Goal: Task Accomplishment & Management: Manage account settings

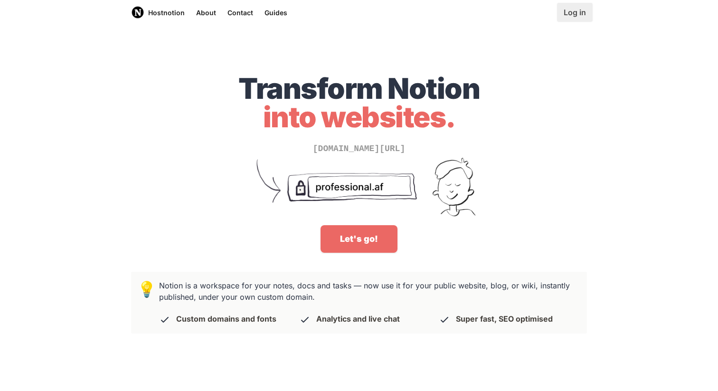
click at [579, 12] on link "Log in" at bounding box center [575, 12] width 36 height 19
click at [230, 13] on link "Billing" at bounding box center [234, 12] width 32 height 25
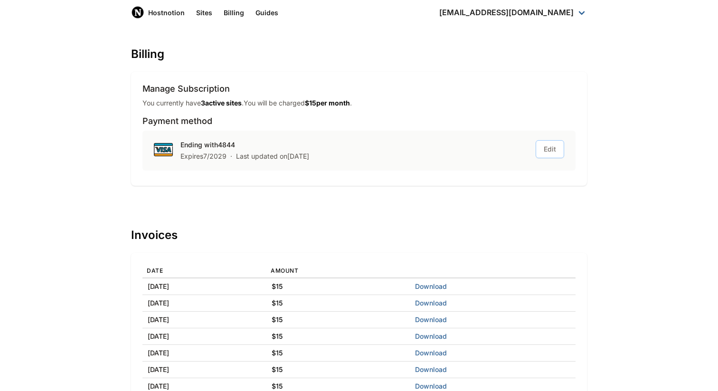
click at [552, 155] on button "Edit" at bounding box center [550, 149] width 28 height 18
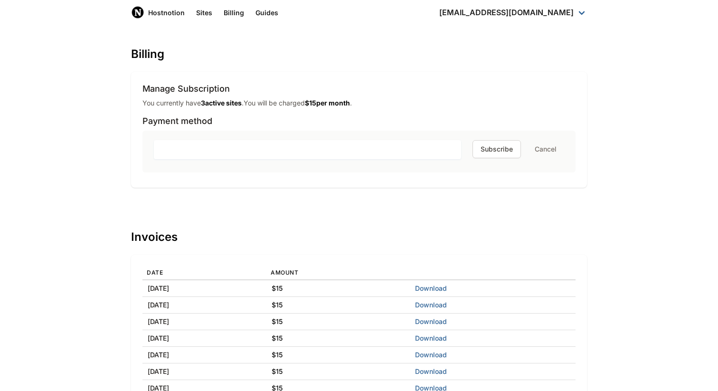
click at [552, 155] on button "Cancel" at bounding box center [545, 149] width 37 height 17
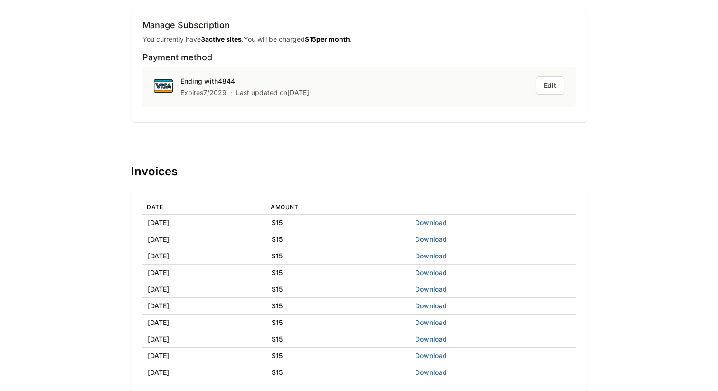
scroll to position [66, 0]
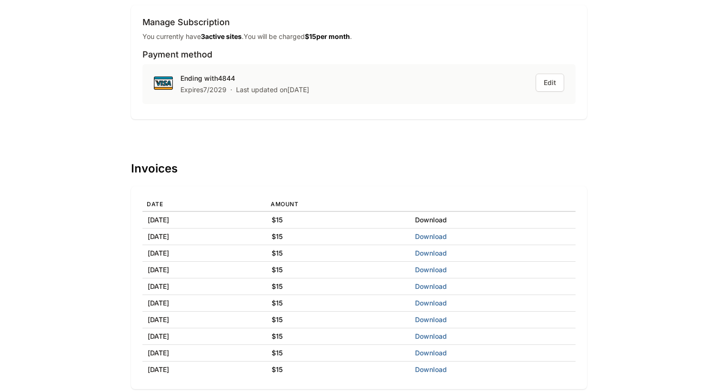
click at [447, 218] on link "Download" at bounding box center [431, 220] width 32 height 8
click at [471, 132] on div "Billing Manage Subscription You currently have 3 active site s . You will be ch…" at bounding box center [359, 185] width 456 height 408
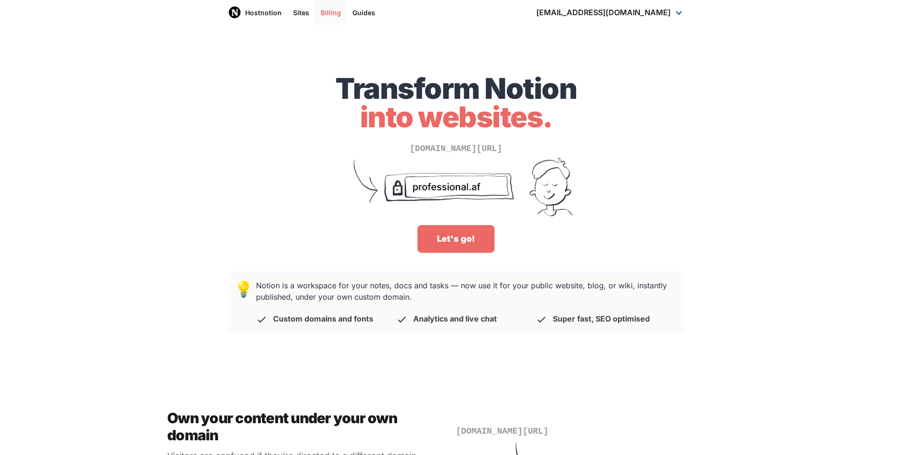
click at [335, 12] on link "Billing" at bounding box center [331, 12] width 32 height 25
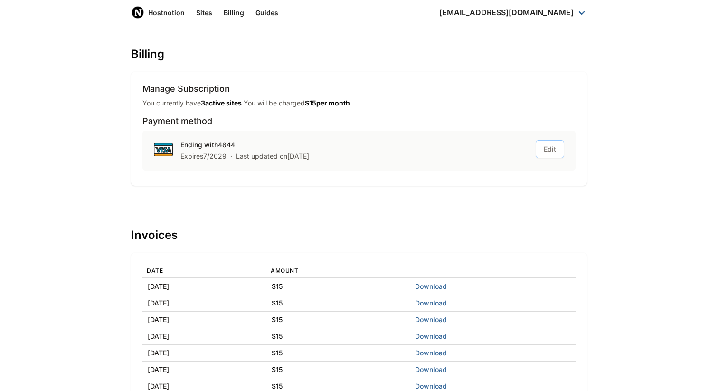
click at [545, 148] on button "Edit" at bounding box center [550, 149] width 28 height 18
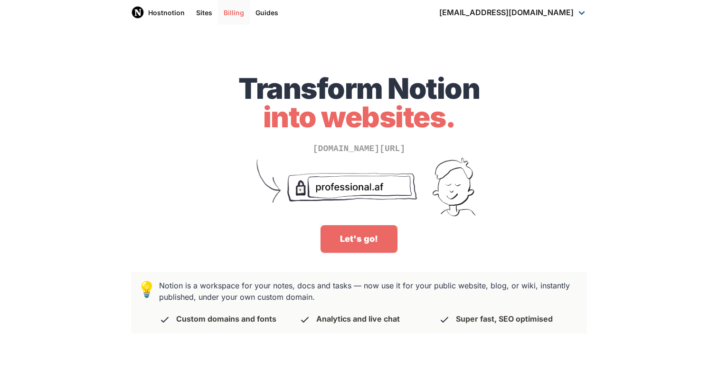
click at [235, 17] on link "Billing" at bounding box center [234, 12] width 32 height 25
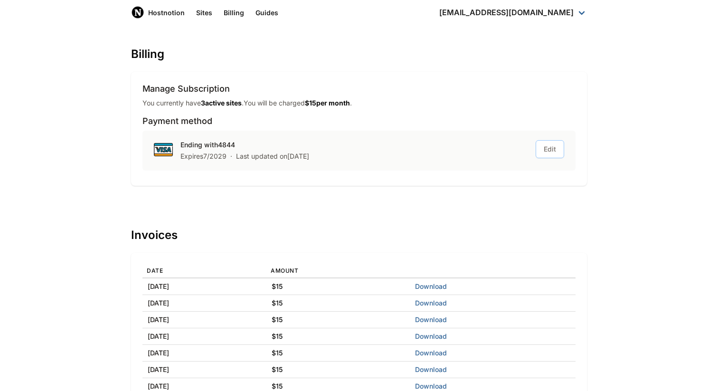
click at [556, 147] on button "Edit" at bounding box center [550, 149] width 28 height 18
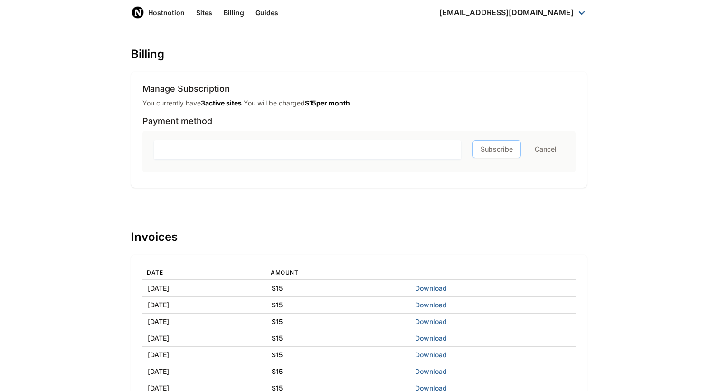
click at [489, 151] on button "Subscribe" at bounding box center [496, 149] width 48 height 18
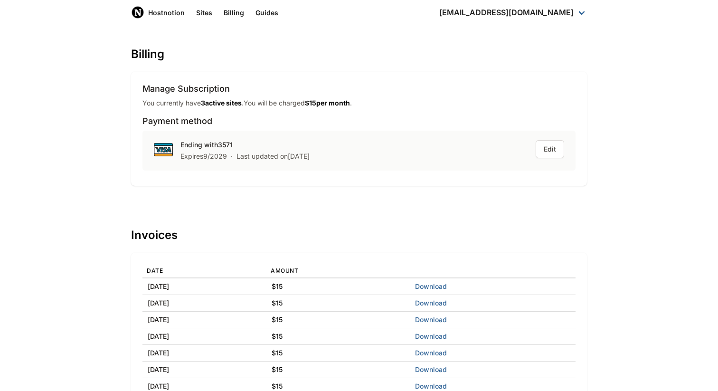
click at [277, 48] on h1 "Billing" at bounding box center [359, 53] width 456 height 13
